Goal: Communication & Community: Answer question/provide support

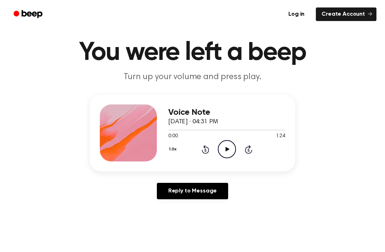
click at [222, 158] on div "Voice Note [DATE] · 04:31 PM 0:00 1:24 Your browser does not support the [objec…" at bounding box center [226, 132] width 117 height 57
click at [227, 152] on icon "Play Audio" at bounding box center [227, 149] width 18 height 18
click at [233, 143] on circle at bounding box center [226, 149] width 17 height 17
click at [202, 147] on icon "Rewind 5 seconds" at bounding box center [205, 149] width 8 height 9
click at [208, 149] on icon at bounding box center [205, 149] width 7 height 9
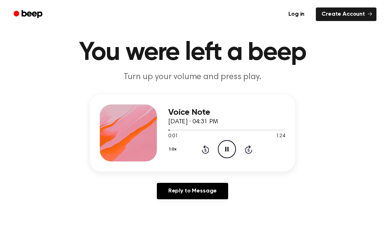
click at [206, 149] on icon at bounding box center [205, 150] width 2 height 3
click at [208, 151] on icon "Rewind 5 seconds" at bounding box center [205, 149] width 8 height 9
click at [206, 151] on icon "Rewind 5 seconds" at bounding box center [205, 149] width 8 height 9
click at [236, 153] on icon "Pause Audio" at bounding box center [227, 149] width 18 height 18
click at [231, 150] on icon "Play Audio" at bounding box center [227, 149] width 18 height 18
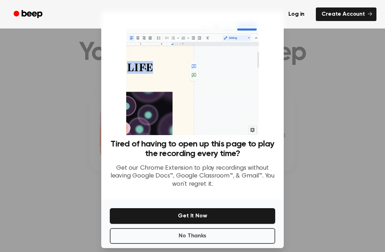
click at [61, 110] on div at bounding box center [192, 126] width 385 height 252
click at [82, 124] on div at bounding box center [192, 126] width 385 height 252
click at [102, 130] on div "Tired of having to open up this page to play the recording every time? Get our …" at bounding box center [192, 105] width 183 height 188
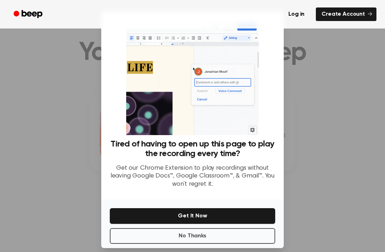
click at [102, 130] on div "Tired of having to open up this page to play the recording every time? Get our …" at bounding box center [192, 105] width 183 height 188
click at [208, 244] on button "No Thanks" at bounding box center [192, 236] width 165 height 16
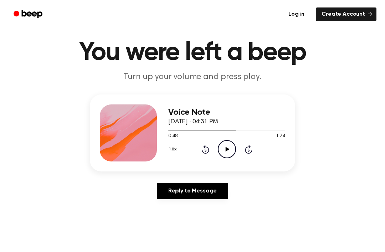
click at [230, 146] on icon "Play Audio" at bounding box center [227, 149] width 18 height 18
click at [188, 183] on link "Reply to Message" at bounding box center [192, 191] width 71 height 16
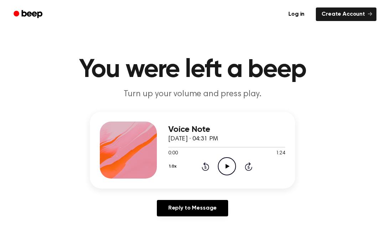
click at [225, 165] on icon "Play Audio" at bounding box center [227, 166] width 18 height 18
click at [229, 170] on icon "Play Audio" at bounding box center [227, 166] width 18 height 18
click at [218, 168] on circle at bounding box center [226, 166] width 17 height 17
click at [226, 173] on icon "Play Audio" at bounding box center [227, 166] width 18 height 18
click at [225, 167] on icon "Play Audio" at bounding box center [227, 166] width 18 height 18
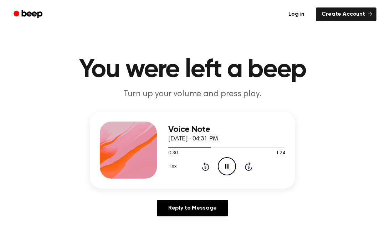
click at [228, 168] on icon at bounding box center [226, 166] width 3 height 5
click at [218, 168] on circle at bounding box center [226, 166] width 17 height 17
click at [226, 170] on icon "Play Audio" at bounding box center [227, 166] width 18 height 18
